Goal: Obtain resource: Obtain resource

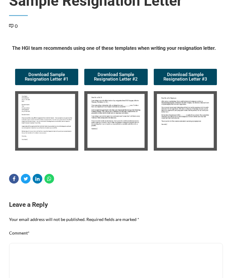
scroll to position [53, 0]
click at [51, 142] on img at bounding box center [46, 121] width 63 height 59
click at [41, 137] on img at bounding box center [46, 121] width 63 height 59
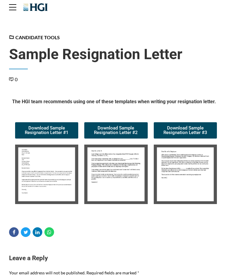
click at [45, 191] on img at bounding box center [46, 174] width 63 height 59
click at [55, 178] on img at bounding box center [46, 174] width 63 height 59
click at [48, 185] on img at bounding box center [46, 174] width 63 height 59
click at [52, 183] on img at bounding box center [46, 174] width 63 height 59
click at [54, 181] on img at bounding box center [46, 174] width 63 height 59
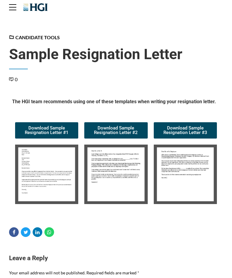
click at [47, 176] on img at bounding box center [46, 174] width 63 height 59
click at [50, 178] on img at bounding box center [46, 174] width 63 height 59
click at [51, 179] on img at bounding box center [46, 174] width 63 height 59
click at [52, 181] on img at bounding box center [46, 174] width 63 height 59
click at [60, 191] on img at bounding box center [46, 174] width 63 height 59
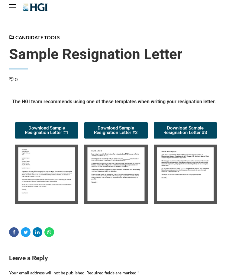
click at [59, 187] on img at bounding box center [46, 174] width 63 height 59
click at [57, 190] on img at bounding box center [46, 174] width 63 height 59
click at [56, 188] on img at bounding box center [46, 174] width 63 height 59
click at [57, 188] on img at bounding box center [46, 174] width 63 height 59
click at [58, 185] on img at bounding box center [46, 174] width 63 height 59
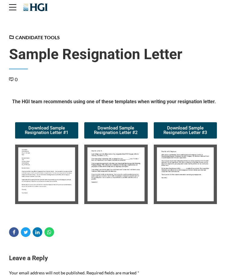
click at [58, 187] on img at bounding box center [46, 174] width 63 height 59
click at [59, 181] on img at bounding box center [46, 174] width 63 height 59
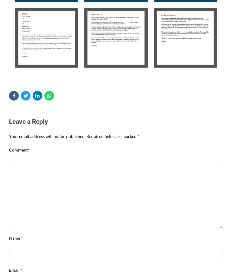
scroll to position [135, 0]
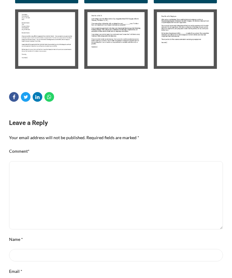
click at [24, 53] on img at bounding box center [46, 38] width 63 height 59
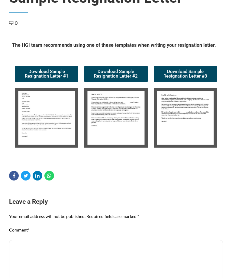
scroll to position [35, 0]
